Goal: Task Accomplishment & Management: Manage account settings

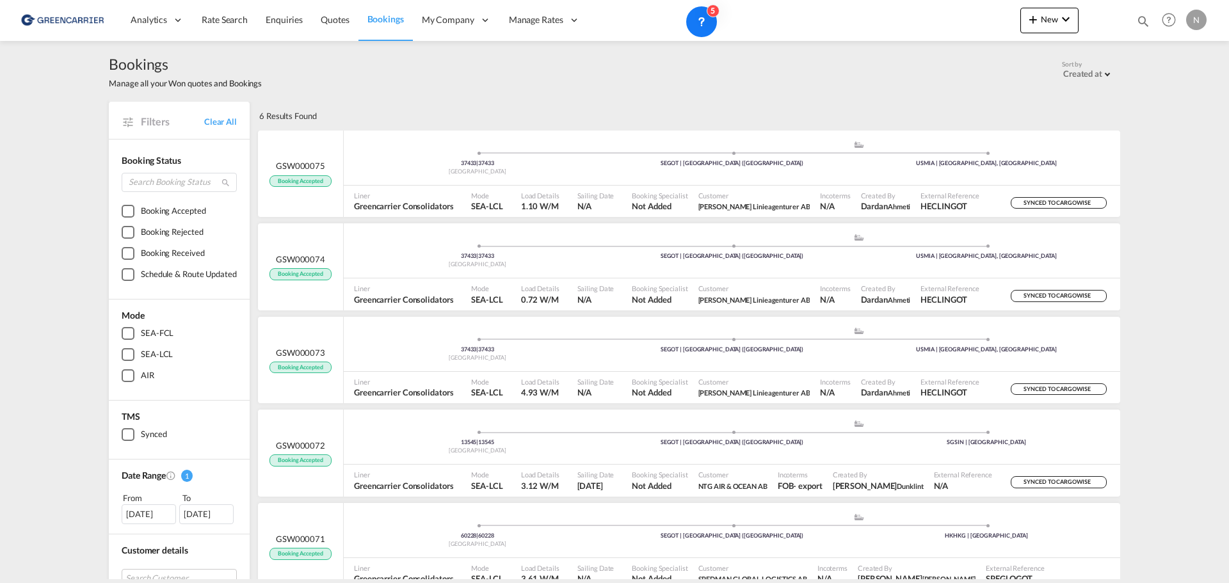
click at [389, 19] on span "Bookings" at bounding box center [385, 18] width 36 height 11
click at [693, 85] on div "Bookings Manage all your Won quotes and Bookings Sort by Created at Created at …" at bounding box center [615, 71] width 1012 height 35
click at [394, 19] on span "Bookings" at bounding box center [385, 18] width 36 height 11
click at [510, 98] on div "Bookings Manage all your Won quotes and Bookings Sort by Created at Created at …" at bounding box center [615, 71] width 1012 height 61
click at [377, 18] on span "Bookings" at bounding box center [385, 18] width 36 height 11
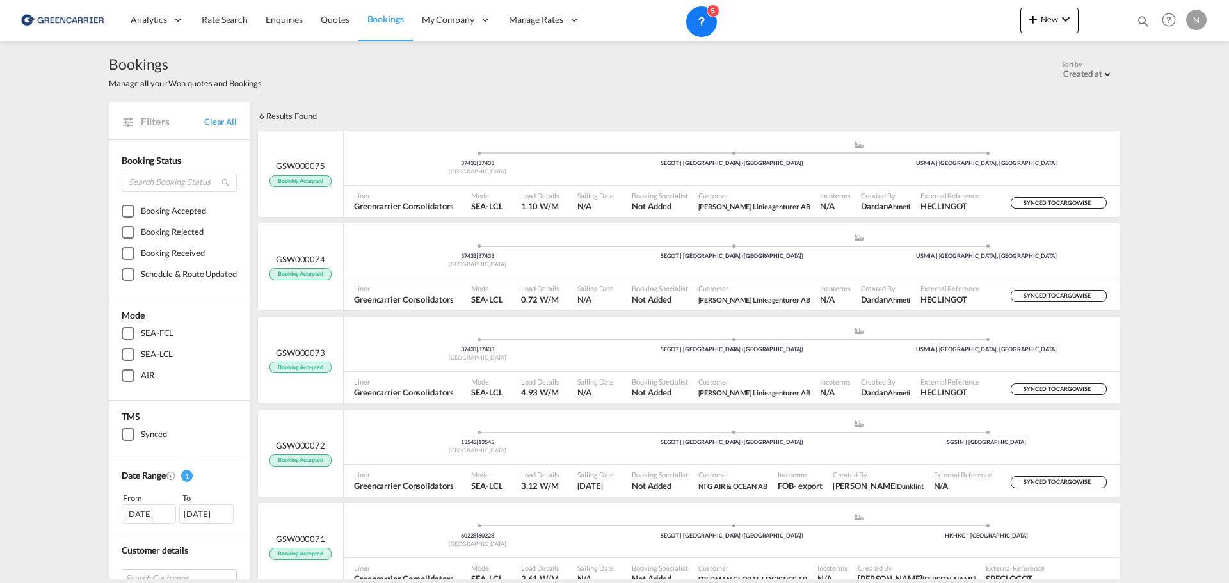
click at [347, 113] on div "6 Results Found" at bounding box center [688, 116] width 864 height 28
drag, startPoint x: 314, startPoint y: 117, endPoint x: 255, endPoint y: 113, distance: 58.4
click at [256, 113] on div "6 Results Found" at bounding box center [688, 116] width 864 height 28
click at [259, 113] on div "6 Results Found" at bounding box center [288, 116] width 58 height 28
drag, startPoint x: 255, startPoint y: 116, endPoint x: 332, endPoint y: 117, distance: 76.8
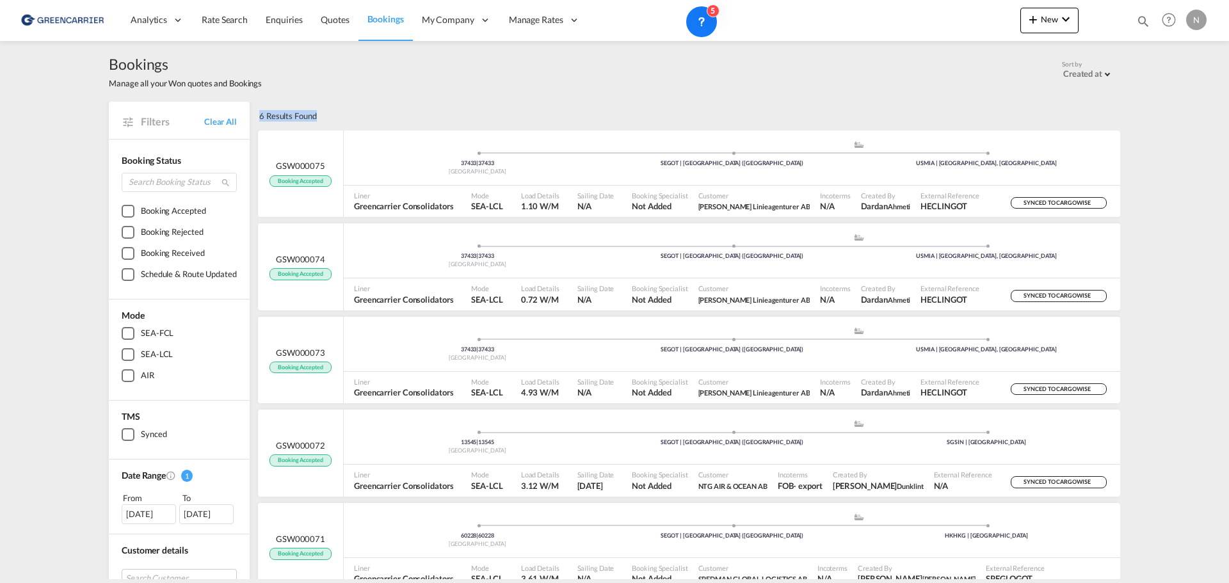
click at [332, 117] on div "6 Results Found" at bounding box center [688, 116] width 864 height 28
drag, startPoint x: 309, startPoint y: 116, endPoint x: 254, endPoint y: 119, distance: 55.2
click at [259, 119] on div "6 Results Found" at bounding box center [288, 116] width 58 height 28
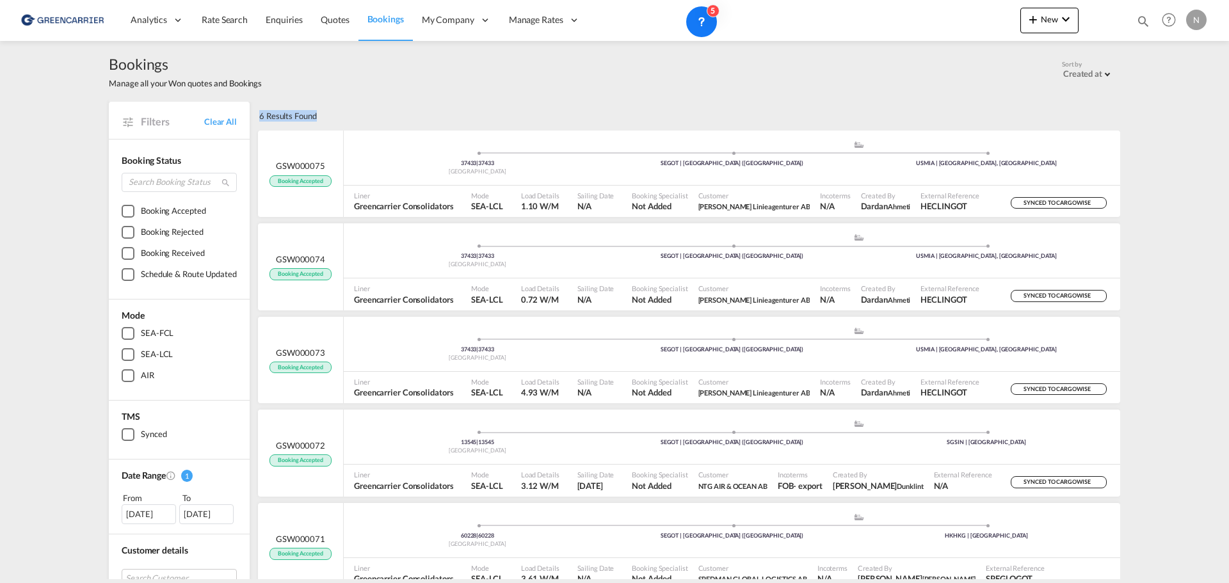
drag, startPoint x: 254, startPoint y: 117, endPoint x: 352, endPoint y: 107, distance: 98.5
click at [353, 107] on div "6 Results Found" at bounding box center [688, 116] width 864 height 28
click at [351, 107] on div "6 Results Found" at bounding box center [688, 116] width 864 height 28
click at [316, 117] on div "6 Results Found" at bounding box center [688, 116] width 864 height 28
click at [311, 117] on div "6 Results Found" at bounding box center [288, 116] width 58 height 28
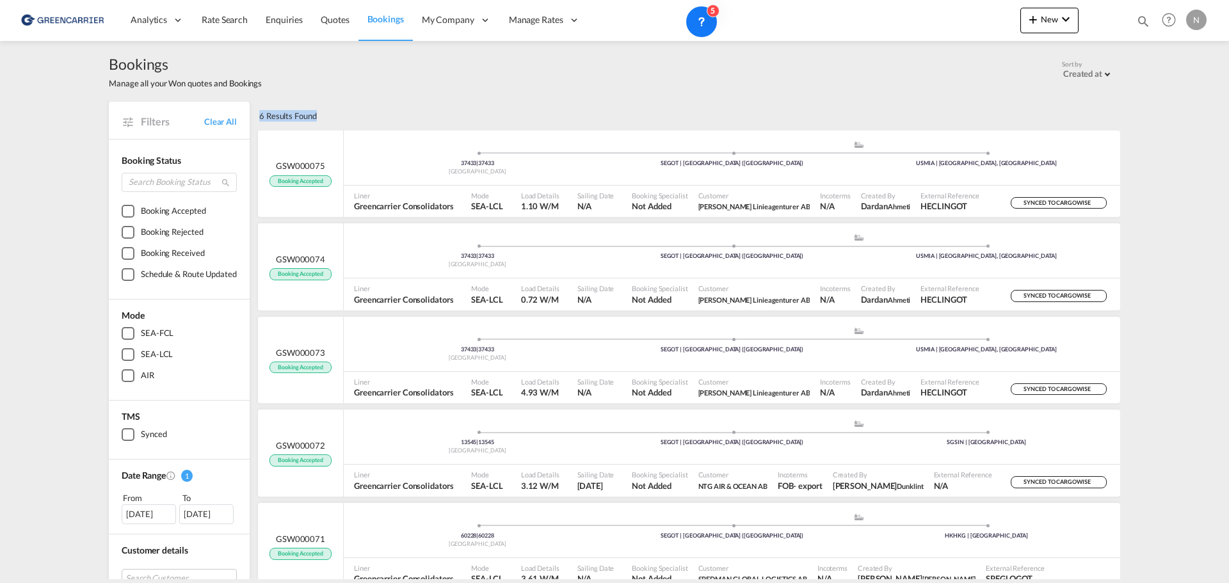
drag, startPoint x: 313, startPoint y: 116, endPoint x: 251, endPoint y: 117, distance: 62.1
click at [256, 117] on div "6 Results Found" at bounding box center [688, 116] width 864 height 28
drag, startPoint x: 254, startPoint y: 116, endPoint x: 316, endPoint y: 115, distance: 62.7
click at [316, 115] on div "6 Results Found" at bounding box center [688, 116] width 864 height 28
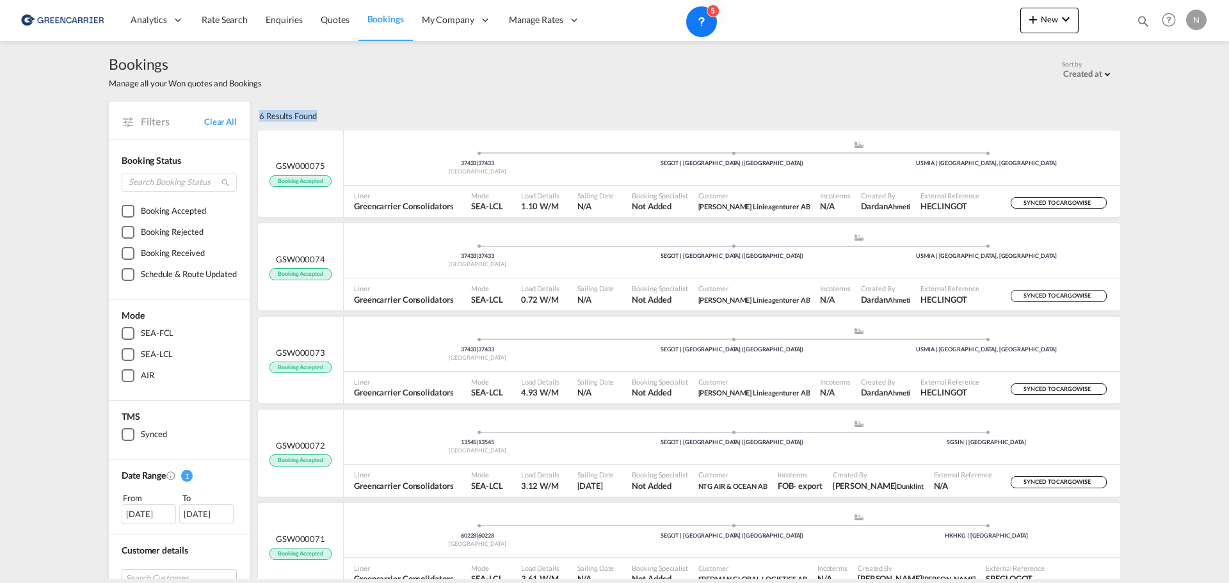
click at [316, 115] on div "6 Results Found" at bounding box center [688, 116] width 864 height 28
drag, startPoint x: 318, startPoint y: 115, endPoint x: 257, endPoint y: 118, distance: 60.9
click at [257, 118] on div "6 Results Found" at bounding box center [688, 116] width 864 height 28
click at [259, 118] on div "6 Results Found" at bounding box center [288, 116] width 58 height 28
drag, startPoint x: 255, startPoint y: 117, endPoint x: 340, endPoint y: 115, distance: 85.2
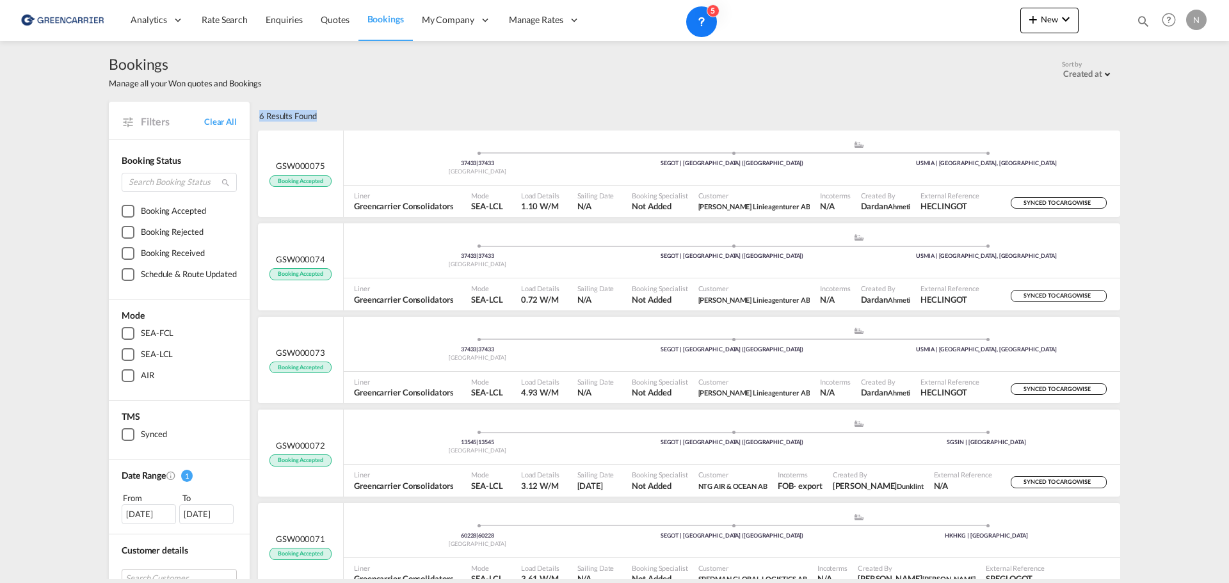
click at [340, 115] on div "6 Results Found" at bounding box center [688, 116] width 864 height 28
drag, startPoint x: 331, startPoint y: 115, endPoint x: 255, endPoint y: 120, distance: 76.3
click at [256, 120] on div "6 Results Found" at bounding box center [688, 116] width 864 height 28
click at [259, 120] on div "6 Results Found" at bounding box center [288, 116] width 58 height 28
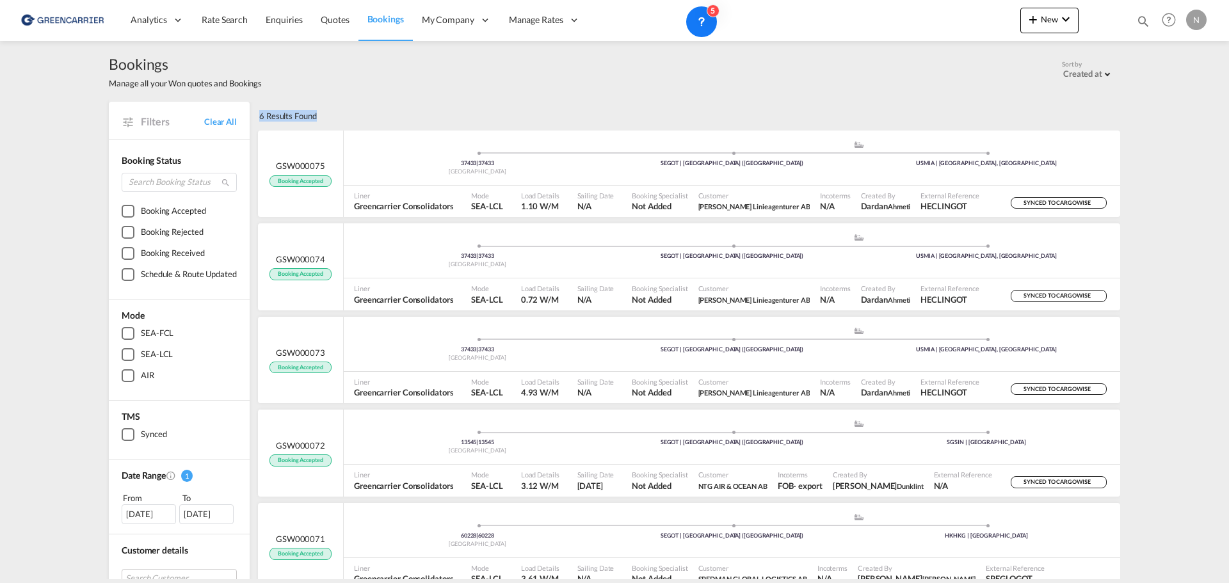
drag, startPoint x: 255, startPoint y: 118, endPoint x: 329, endPoint y: 109, distance: 74.1
click at [329, 109] on div "6 Results Found" at bounding box center [688, 116] width 864 height 28
click at [328, 109] on div "6 Results Found" at bounding box center [688, 116] width 864 height 28
drag, startPoint x: 322, startPoint y: 118, endPoint x: 254, endPoint y: 118, distance: 67.9
click at [256, 118] on div "6 Results Found" at bounding box center [688, 116] width 864 height 28
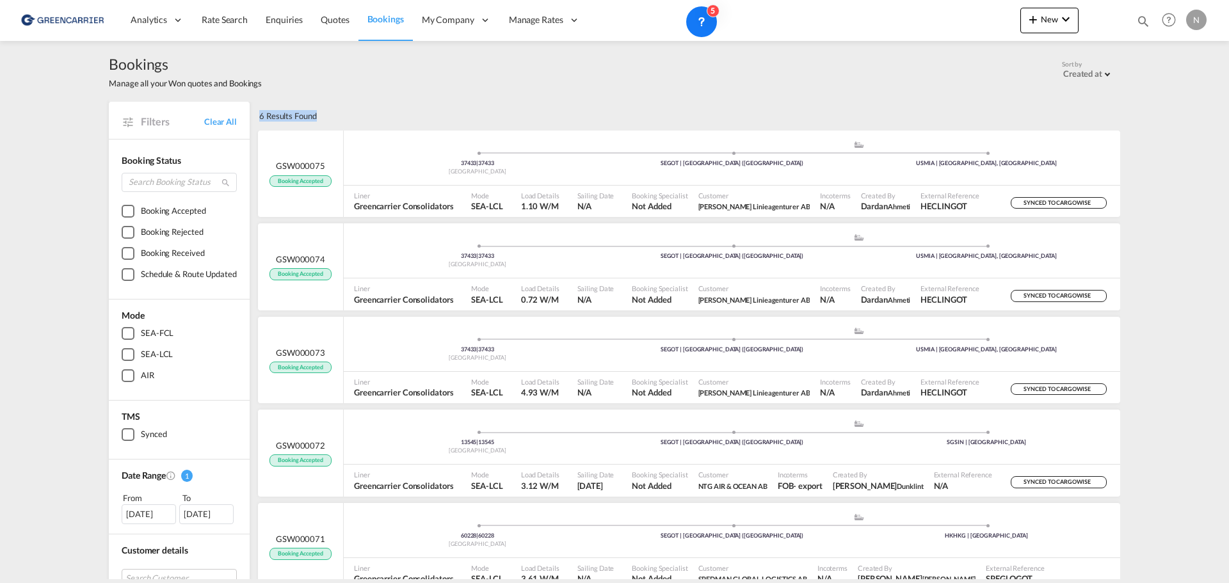
click at [259, 118] on div "6 Results Found" at bounding box center [288, 116] width 58 height 28
drag, startPoint x: 255, startPoint y: 114, endPoint x: 337, endPoint y: 115, distance: 82.6
click at [337, 115] on div "6 Results Found" at bounding box center [688, 116] width 864 height 28
click at [335, 115] on div "6 Results Found" at bounding box center [688, 116] width 864 height 28
